Goal: Transaction & Acquisition: Purchase product/service

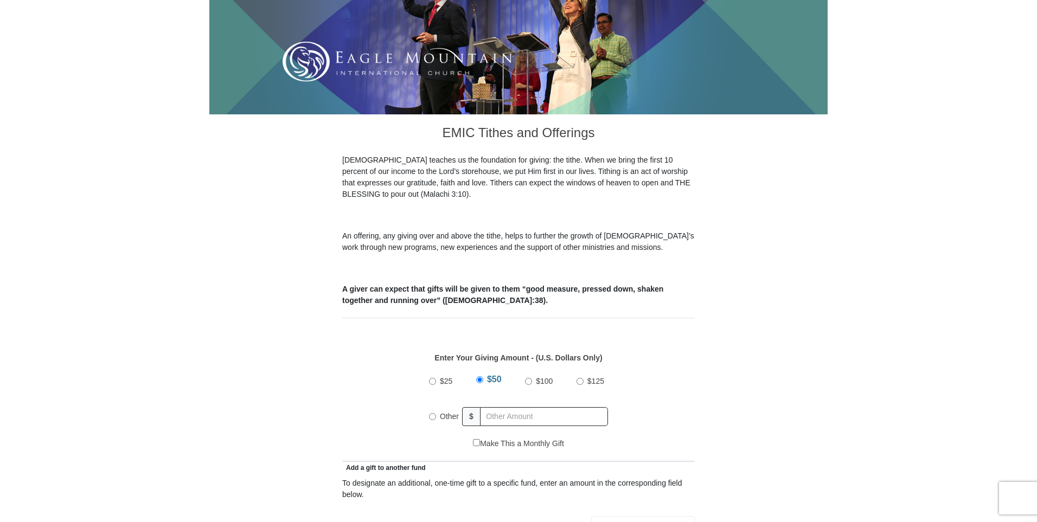
scroll to position [189, 0]
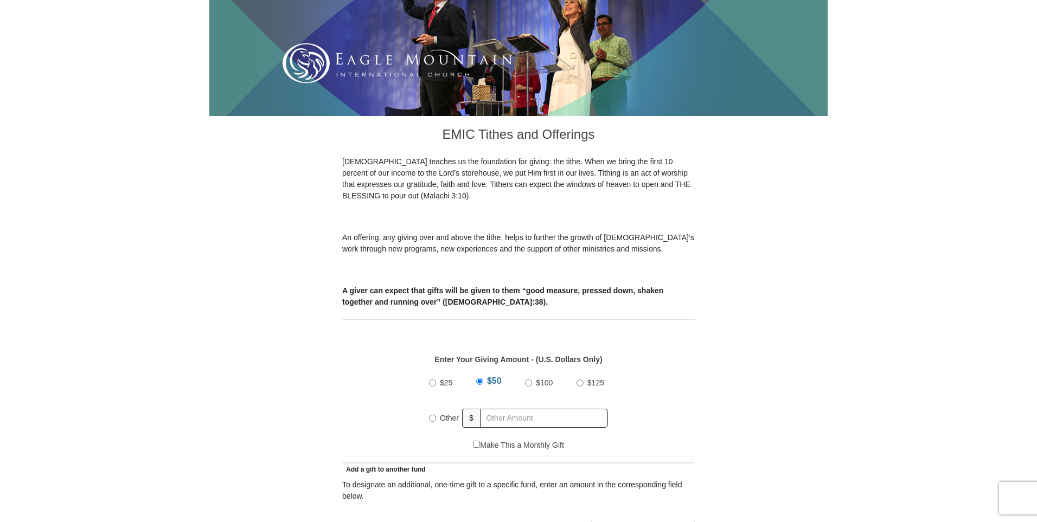
click at [545, 379] on span "$100" at bounding box center [544, 383] width 17 height 9
click at [532, 380] on input "$100" at bounding box center [528, 383] width 7 height 7
radio input "true"
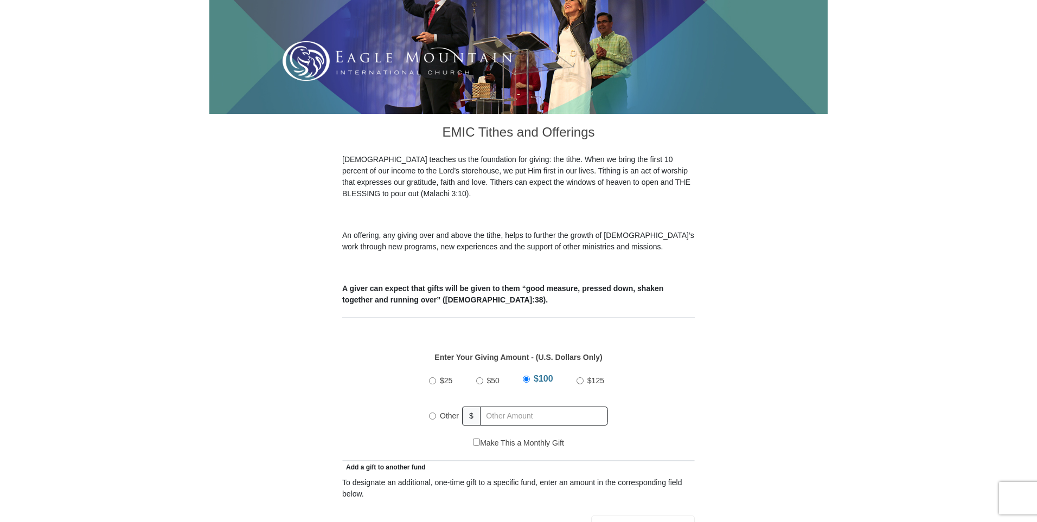
scroll to position [192, 1]
radio input "true"
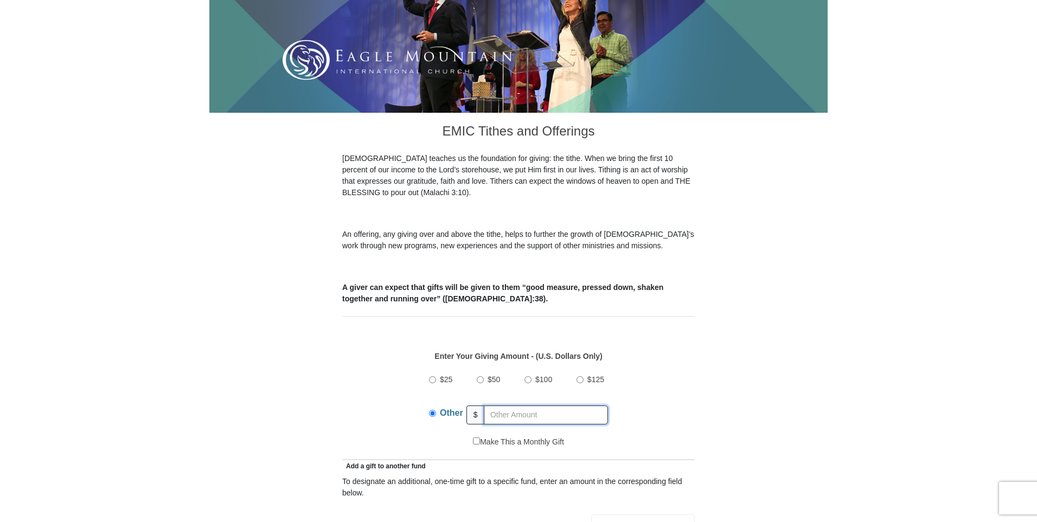
click at [495, 406] on input "text" at bounding box center [546, 415] width 124 height 19
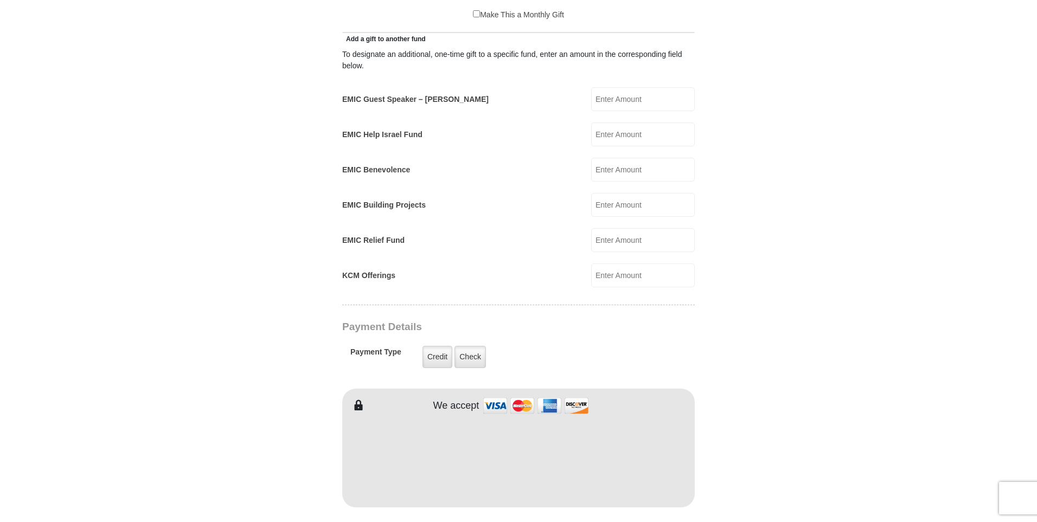
scroll to position [620, 1]
type input "100.00"
click at [627, 123] on input "EMIC Help Israel Fund" at bounding box center [643, 133] width 104 height 24
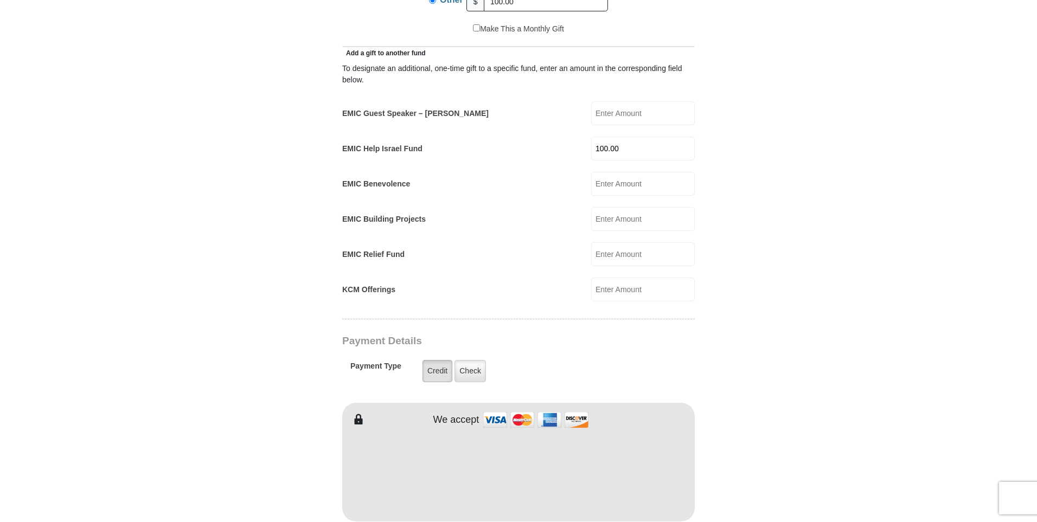
type input "100.00"
click at [437, 360] on label "Credit" at bounding box center [437, 371] width 30 height 22
click at [0, 0] on input "Credit" at bounding box center [0, 0] width 0 height 0
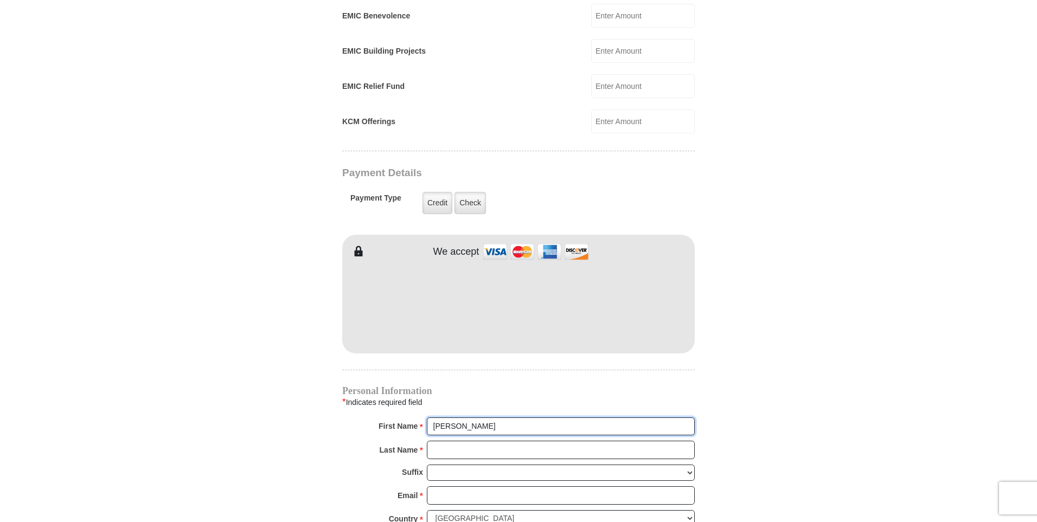
scroll to position [772, 1]
type input "Deborah"
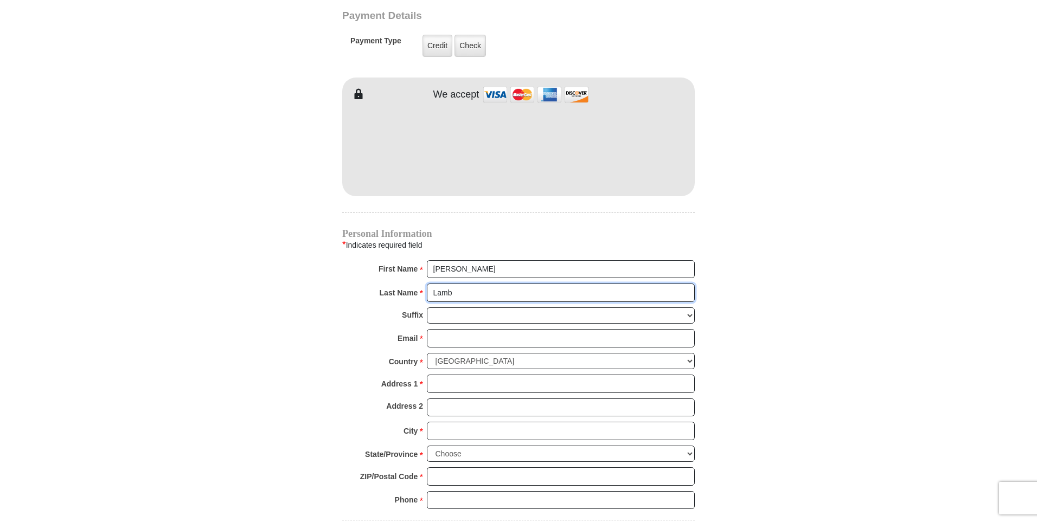
scroll to position [932, 0]
type input "Lamb"
type input "deborahdlamb@gmail.com"
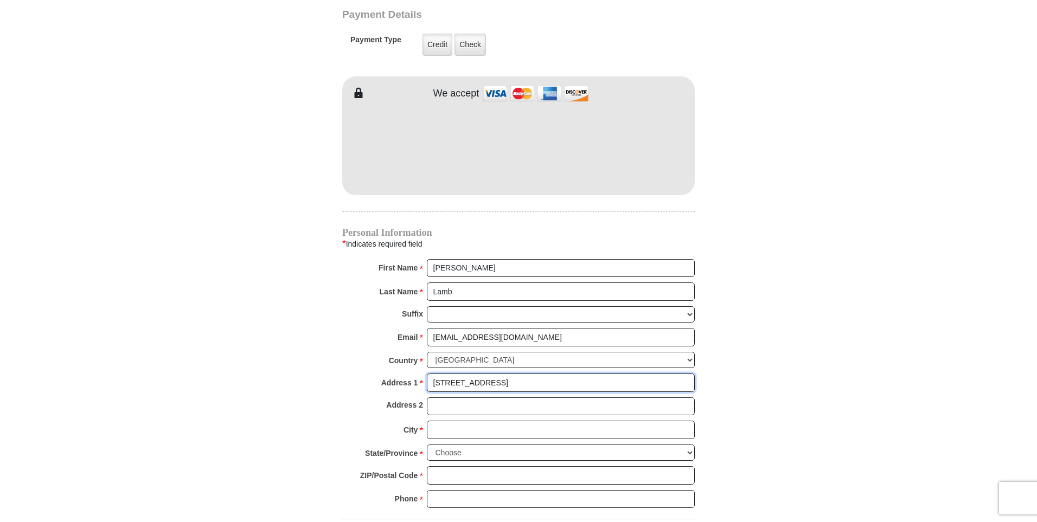
type input "230 Dartmoor Court"
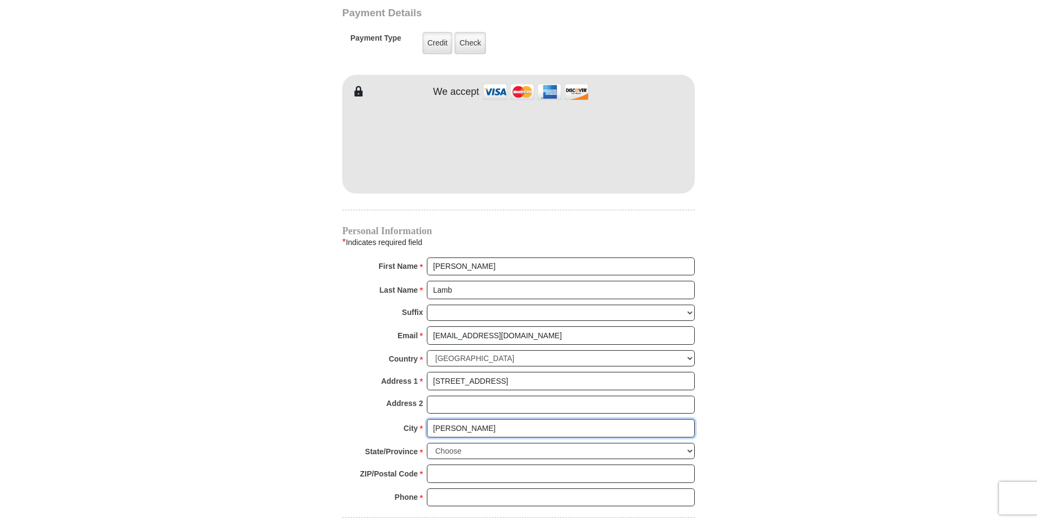
type input "Conway"
select select "SC"
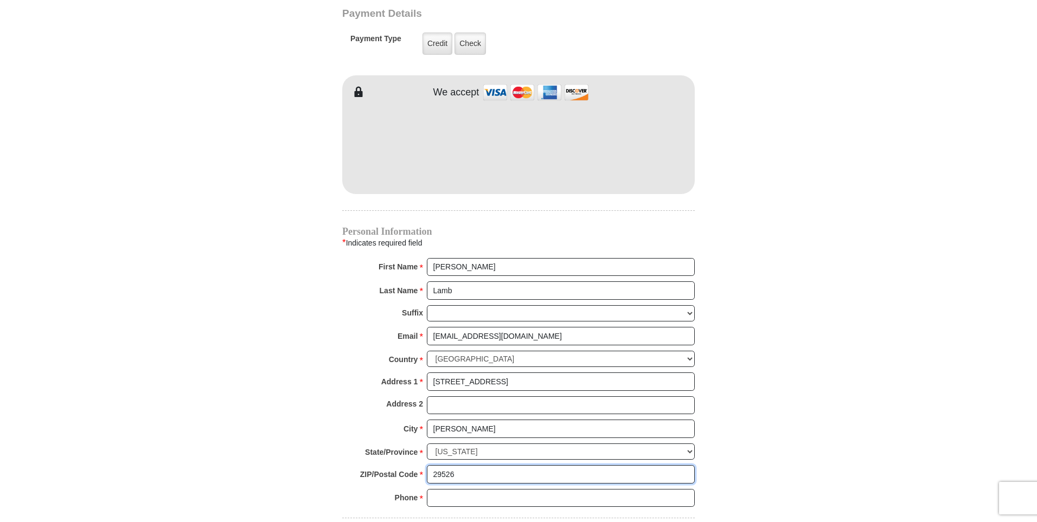
scroll to position [935, 0]
type input "29526"
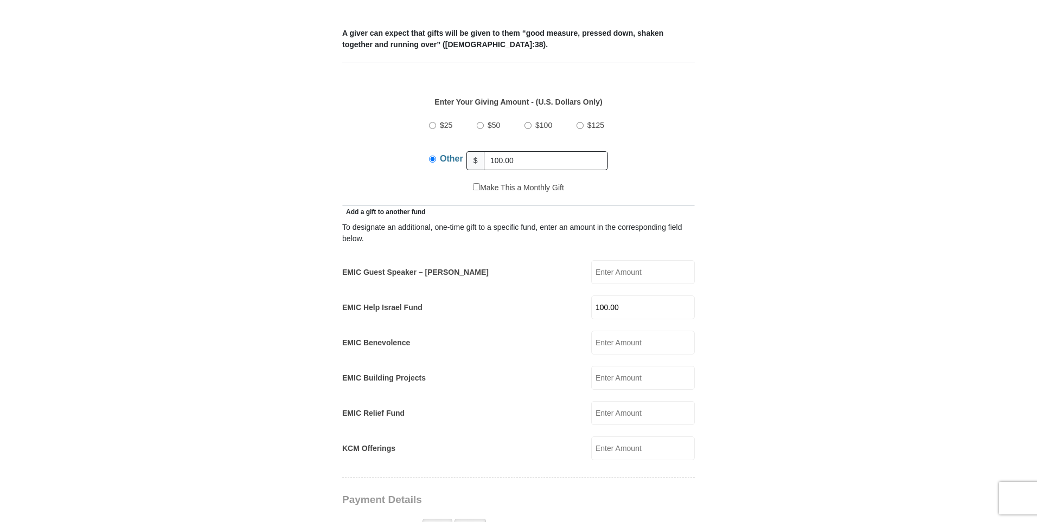
scroll to position [449, 1]
type input "404-285-2220"
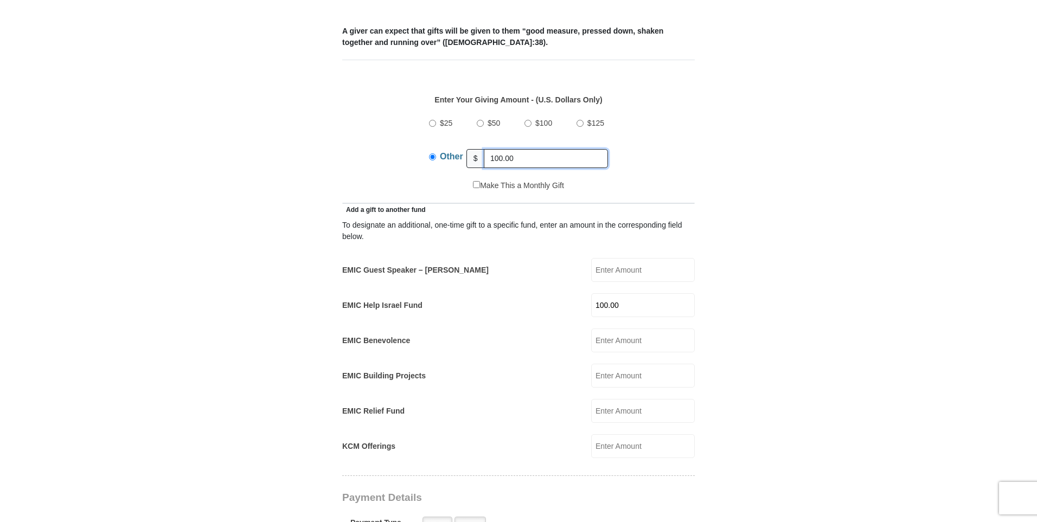
click at [514, 149] on input "100.00" at bounding box center [546, 158] width 124 height 19
type input "1"
click at [529, 120] on input "$100" at bounding box center [527, 123] width 7 height 7
radio input "true"
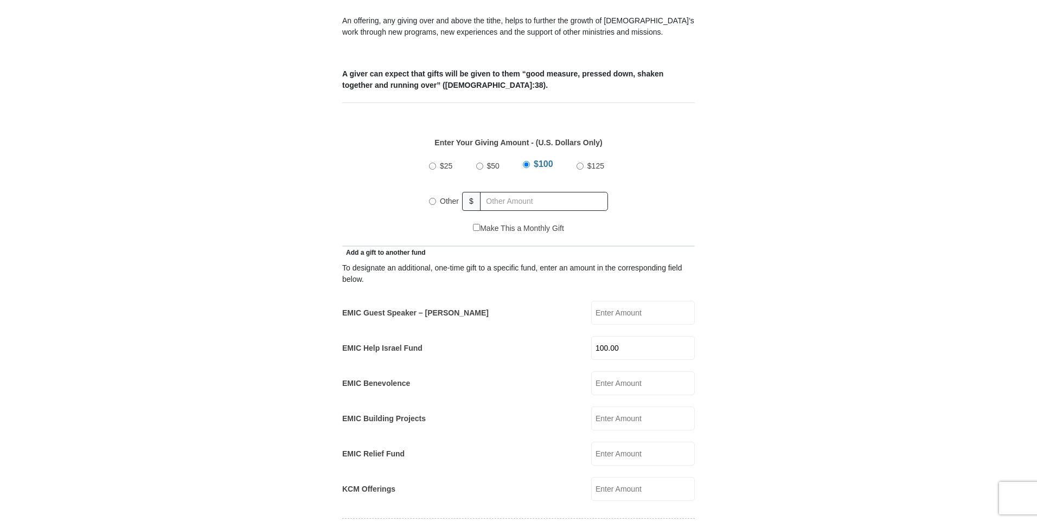
scroll to position [413, 1]
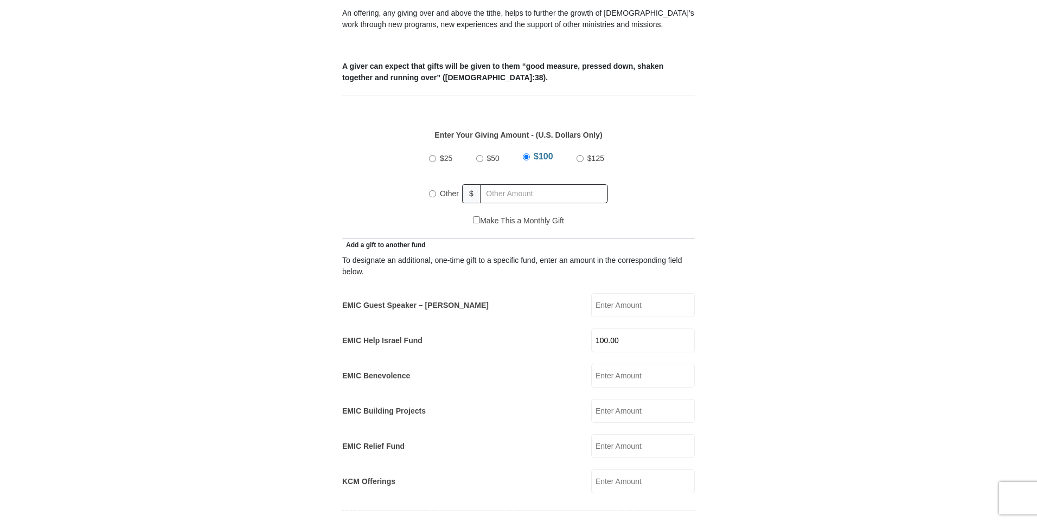
click at [478, 155] on input "$50" at bounding box center [479, 158] width 7 height 7
radio input "true"
click at [614, 328] on input "100.00" at bounding box center [643, 340] width 104 height 24
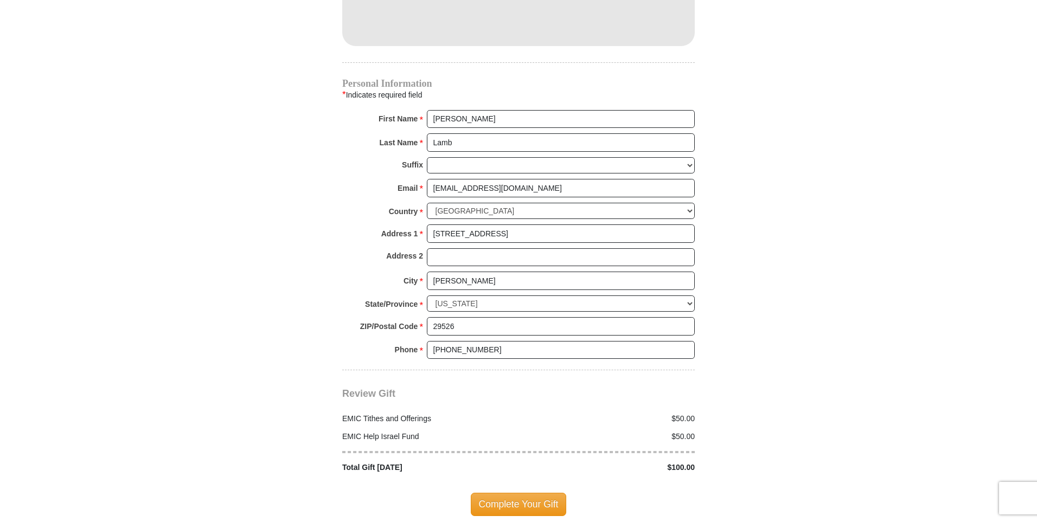
scroll to position [1083, 0]
type input "50.00"
click at [517, 491] on span "Complete Your Gift" at bounding box center [519, 502] width 96 height 23
